Goal: Navigation & Orientation: Go to known website

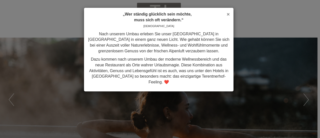
click at [229, 14] on span "×" at bounding box center [228, 14] width 3 height 6
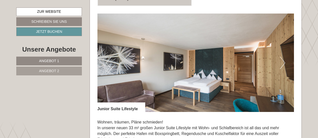
scroll to position [299, 0]
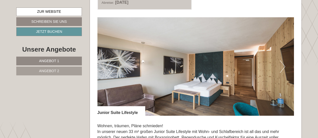
click at [283, 65] on button "Next" at bounding box center [282, 66] width 5 height 13
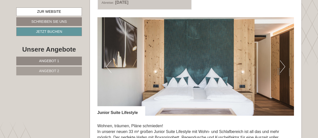
click at [283, 65] on button "Next" at bounding box center [282, 66] width 5 height 13
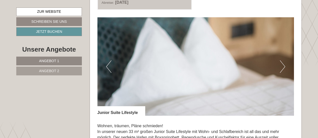
click at [283, 65] on button "Next" at bounding box center [282, 66] width 5 height 13
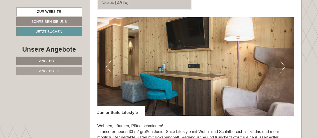
click at [283, 65] on button "Next" at bounding box center [282, 66] width 5 height 13
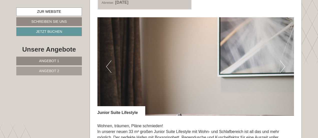
click at [283, 65] on button "Next" at bounding box center [282, 66] width 5 height 13
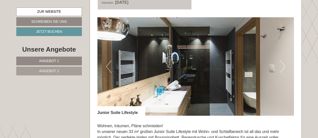
click at [283, 65] on button "Next" at bounding box center [282, 66] width 5 height 13
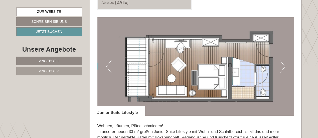
click at [283, 65] on button "Next" at bounding box center [282, 66] width 5 height 13
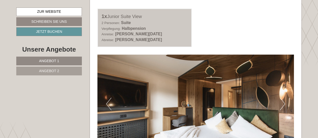
scroll to position [649, 0]
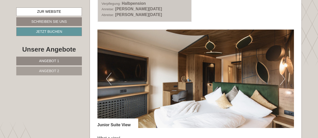
click at [284, 76] on button "Next" at bounding box center [282, 79] width 5 height 13
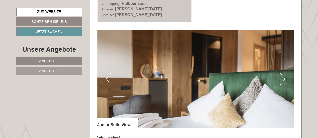
click at [284, 76] on button "Next" at bounding box center [282, 79] width 5 height 13
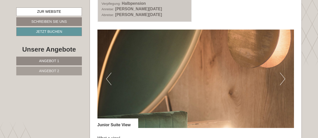
click at [284, 76] on button "Next" at bounding box center [282, 79] width 5 height 13
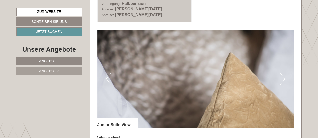
click at [284, 76] on button "Next" at bounding box center [282, 79] width 5 height 13
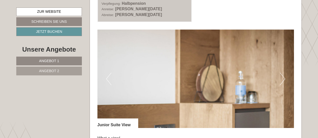
click at [284, 76] on button "Next" at bounding box center [282, 79] width 5 height 13
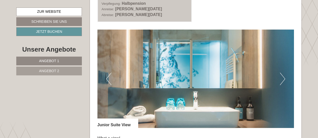
click at [284, 76] on button "Next" at bounding box center [282, 79] width 5 height 13
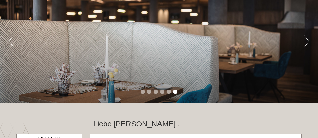
scroll to position [150, 0]
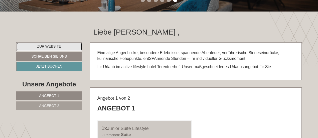
click at [55, 47] on link "Zur Website" at bounding box center [49, 46] width 66 height 9
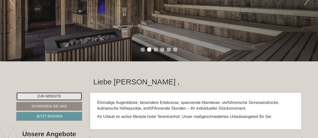
scroll to position [100, 0]
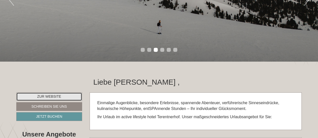
click at [68, 95] on link "Zur Website" at bounding box center [49, 96] width 66 height 9
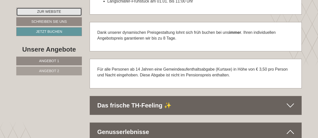
scroll to position [1176, 0]
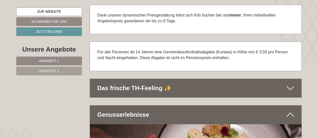
click at [290, 85] on icon at bounding box center [289, 88] width 7 height 9
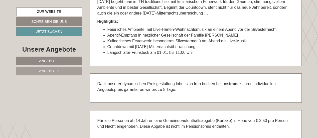
scroll to position [1101, 0]
